Goal: Information Seeking & Learning: Learn about a topic

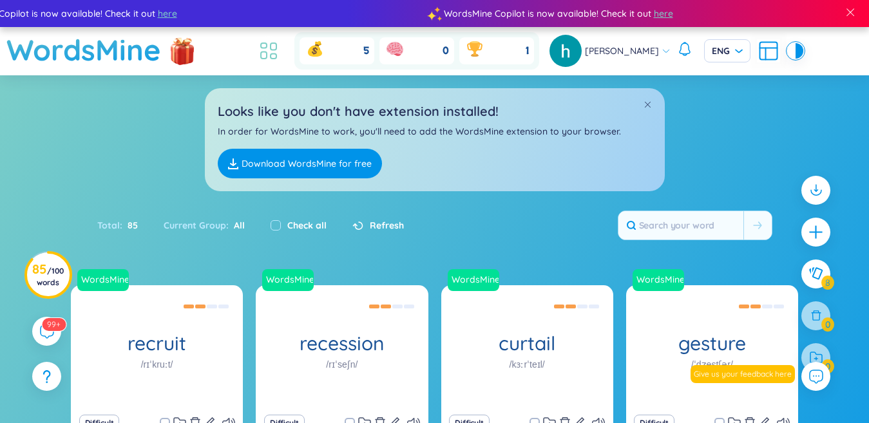
click at [280, 55] on icon at bounding box center [268, 50] width 23 height 23
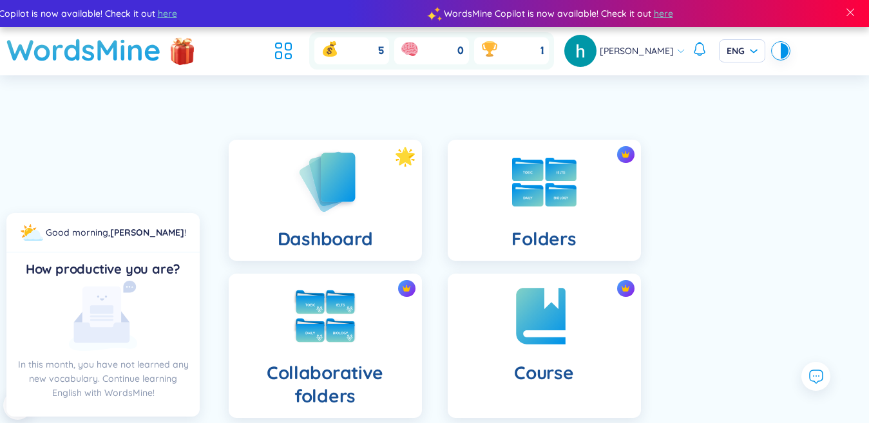
scroll to position [193, 0]
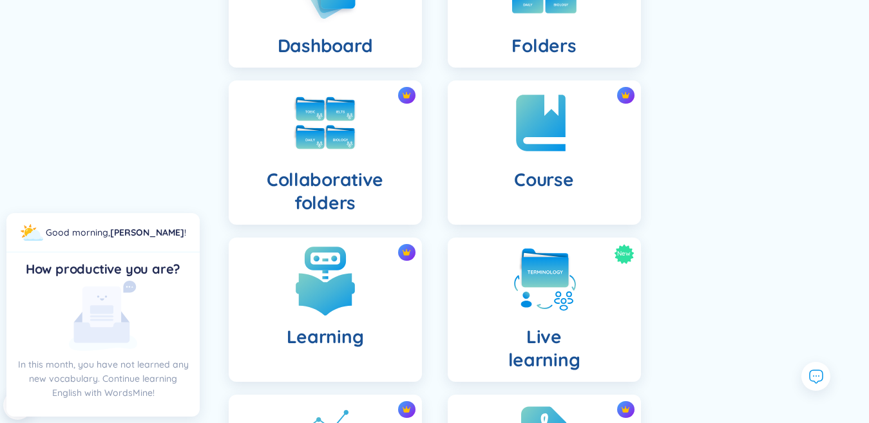
click at [331, 292] on img at bounding box center [325, 280] width 71 height 71
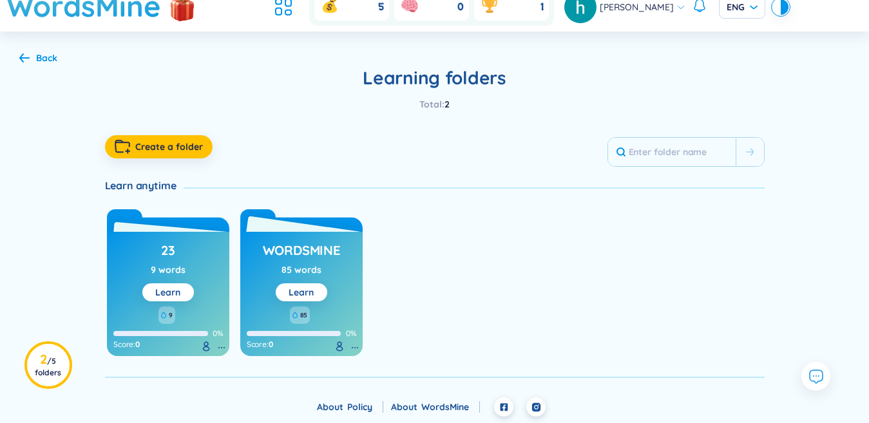
scroll to position [44, 0]
click at [298, 288] on link "Learn" at bounding box center [300, 293] width 25 height 12
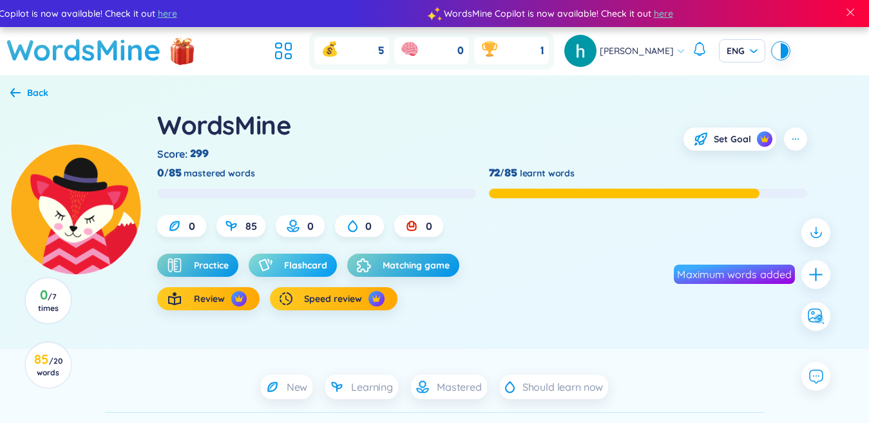
click at [291, 269] on span "Flashcard" at bounding box center [305, 265] width 43 height 13
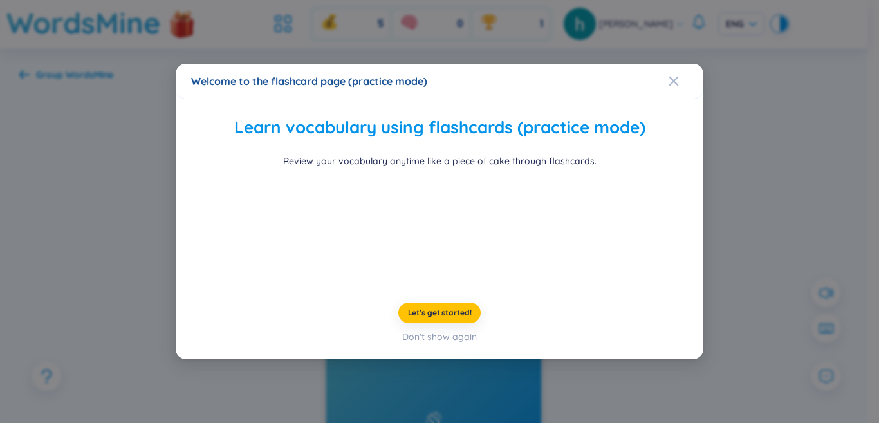
click at [776, 321] on div "Welcome to the flashcard page (practice mode) Learn vocabulary using flashcards…" at bounding box center [439, 211] width 879 height 423
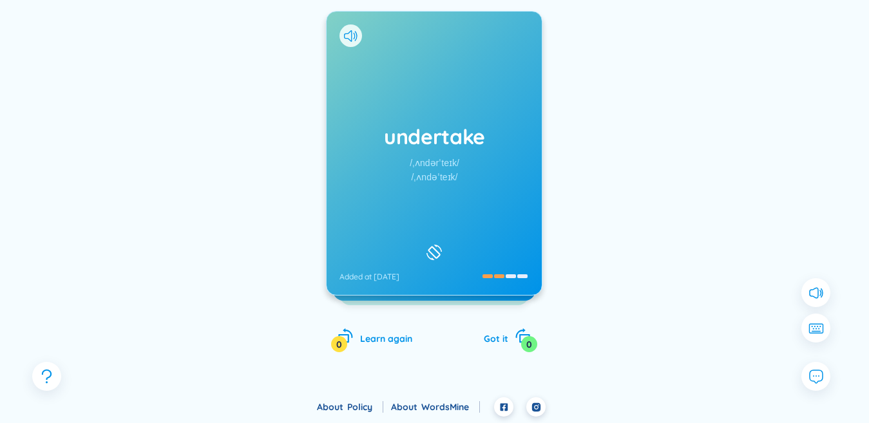
scroll to position [103, 0]
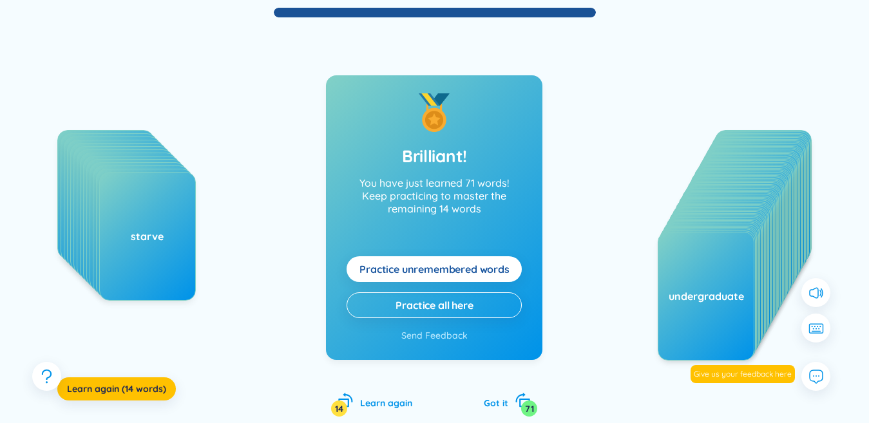
click at [498, 270] on span "Practice unremembered words" at bounding box center [434, 269] width 150 height 14
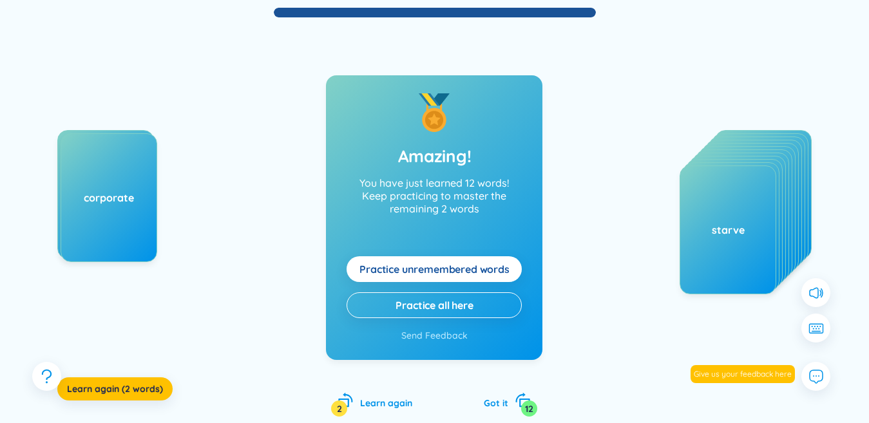
click at [491, 263] on span "Practice unremembered words" at bounding box center [434, 269] width 150 height 14
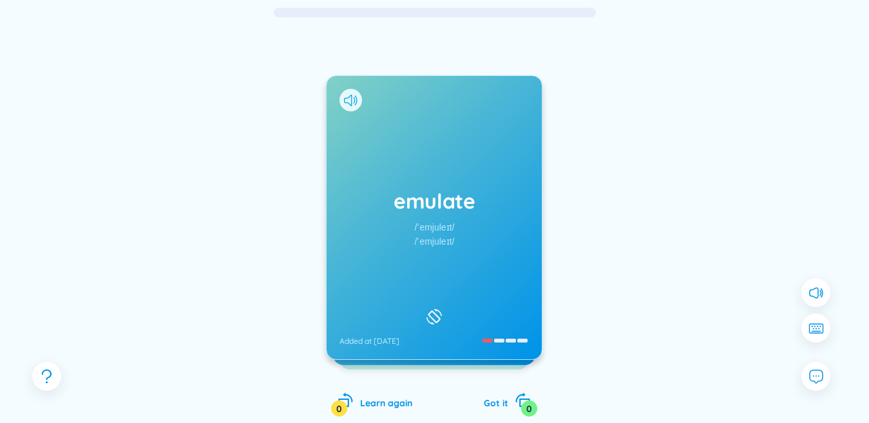
click at [354, 101] on icon at bounding box center [351, 101] width 14 height 12
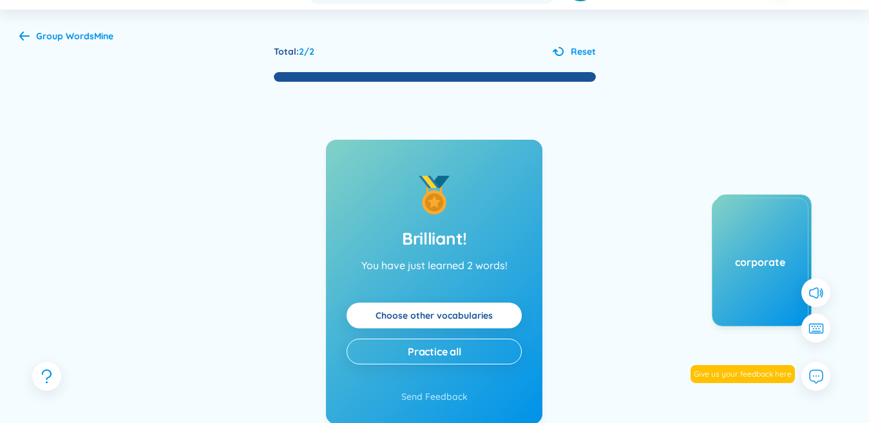
click at [46, 52] on div "Total : 2 / 2 Reset Brilliant! You have just learned 2 words! Choose other voca…" at bounding box center [434, 275] width 830 height 462
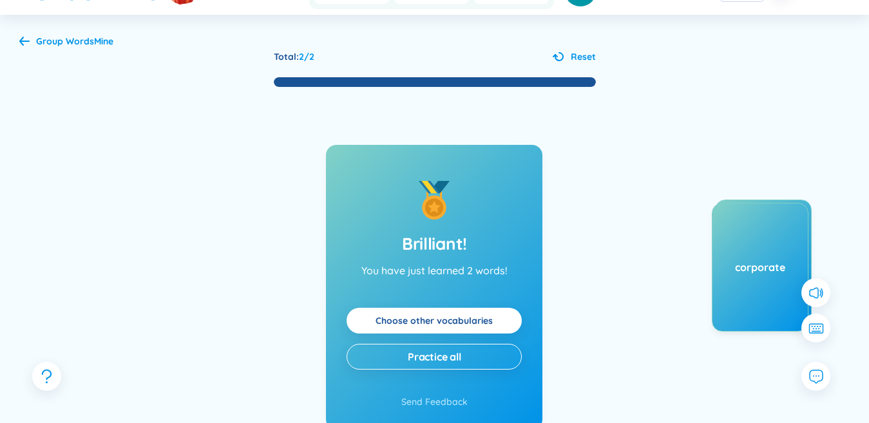
scroll to position [0, 0]
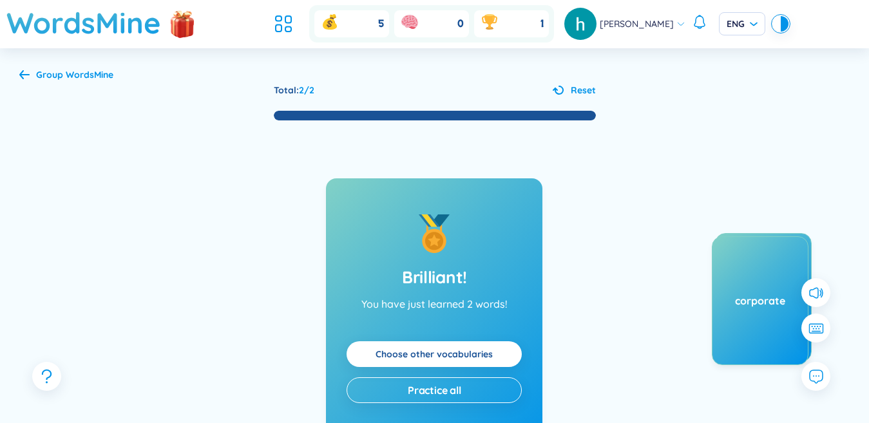
click at [51, 34] on h1 "WordsMine" at bounding box center [83, 23] width 155 height 46
